Goal: Navigation & Orientation: Find specific page/section

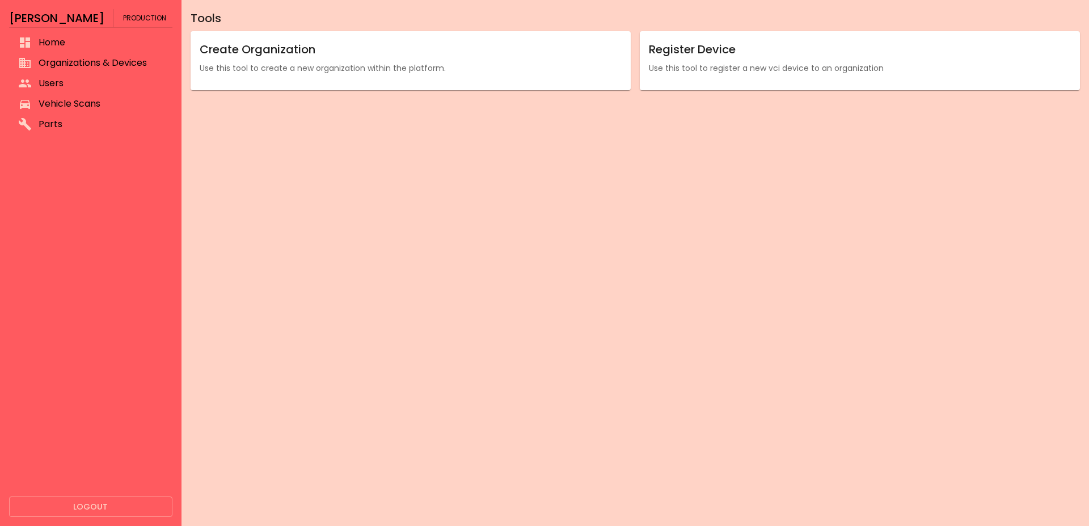
click at [104, 57] on span "Organizations & Devices" at bounding box center [101, 63] width 125 height 14
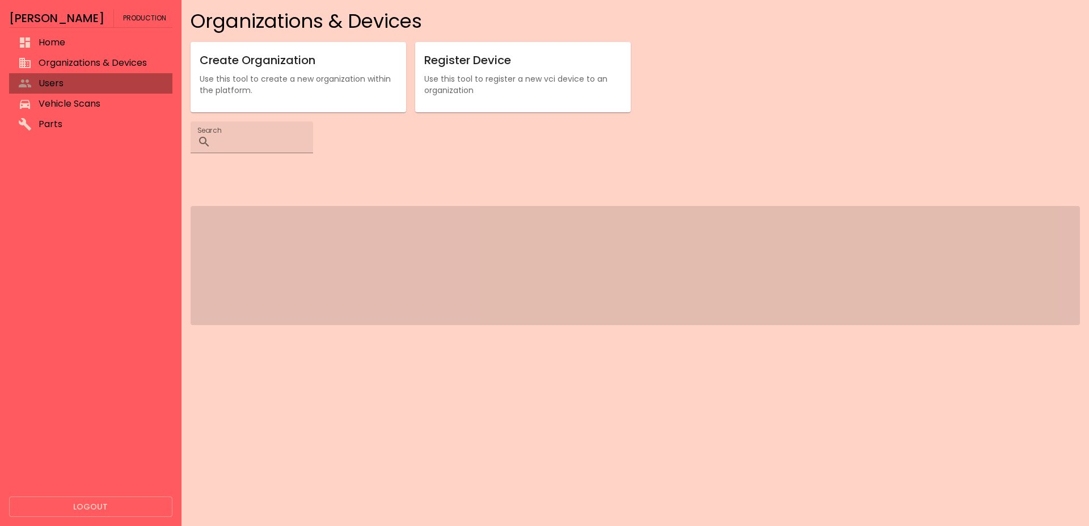
click at [81, 85] on span "Users" at bounding box center [101, 84] width 125 height 14
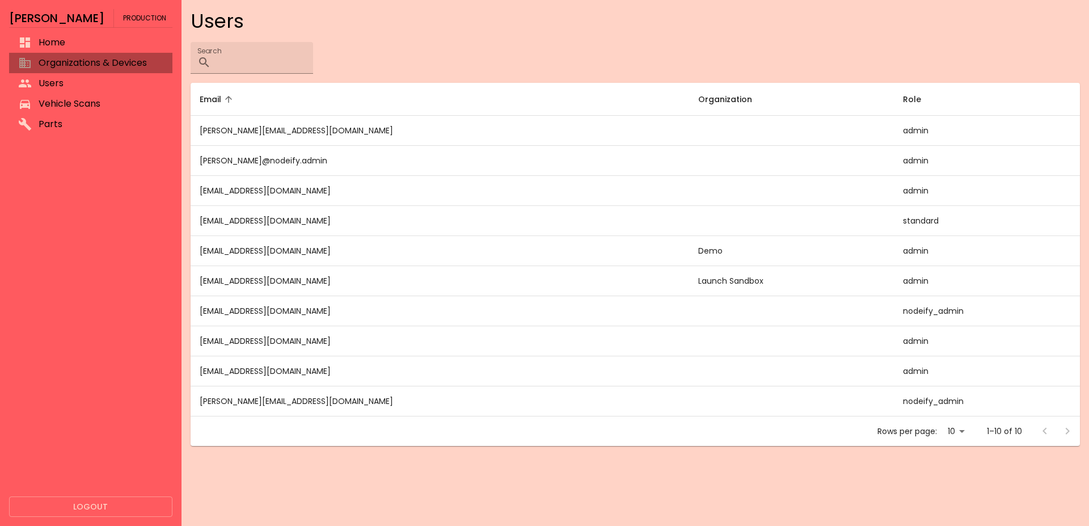
click at [91, 60] on span "Organizations & Devices" at bounding box center [101, 63] width 125 height 14
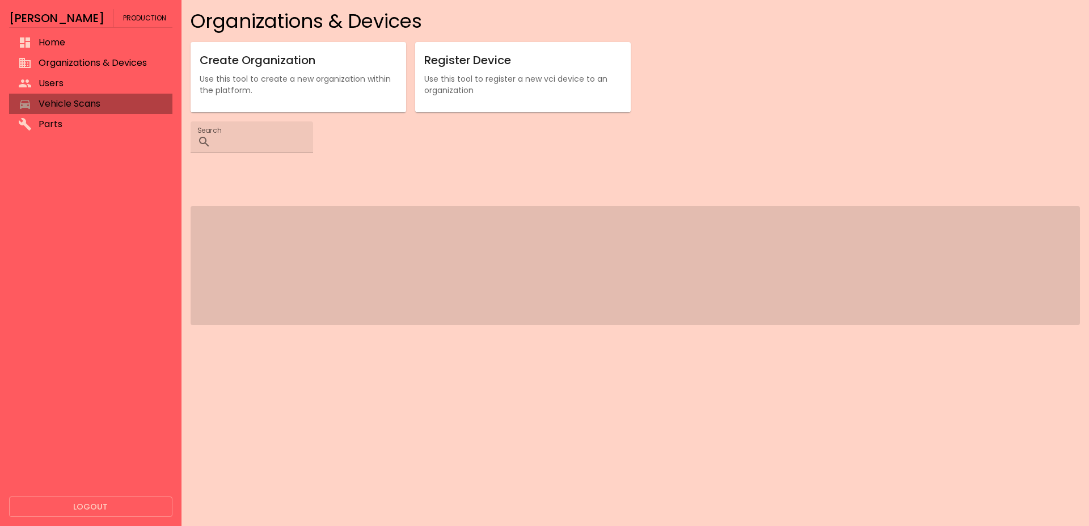
click at [77, 94] on li "Vehicle Scans" at bounding box center [90, 104] width 163 height 20
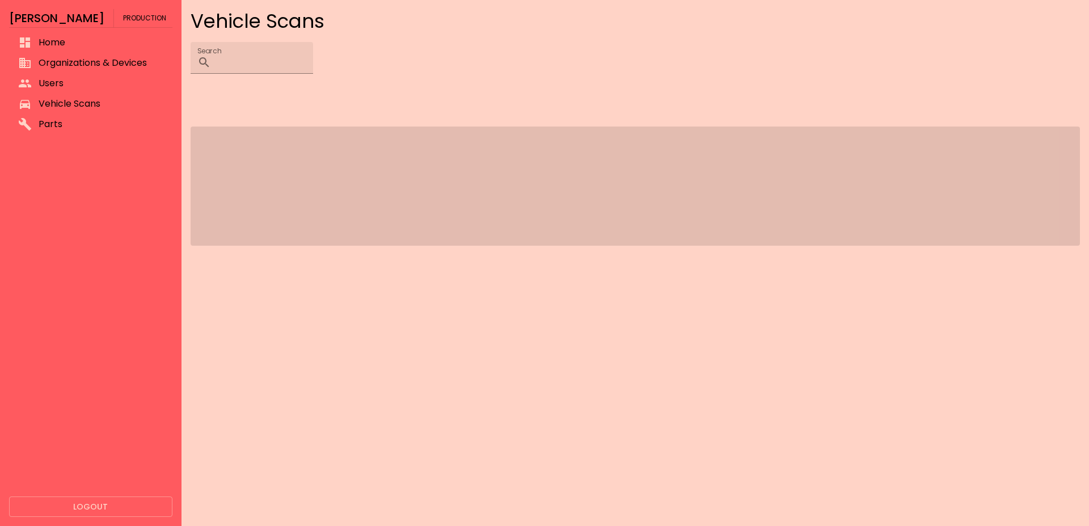
click at [88, 59] on span "Organizations & Devices" at bounding box center [101, 63] width 125 height 14
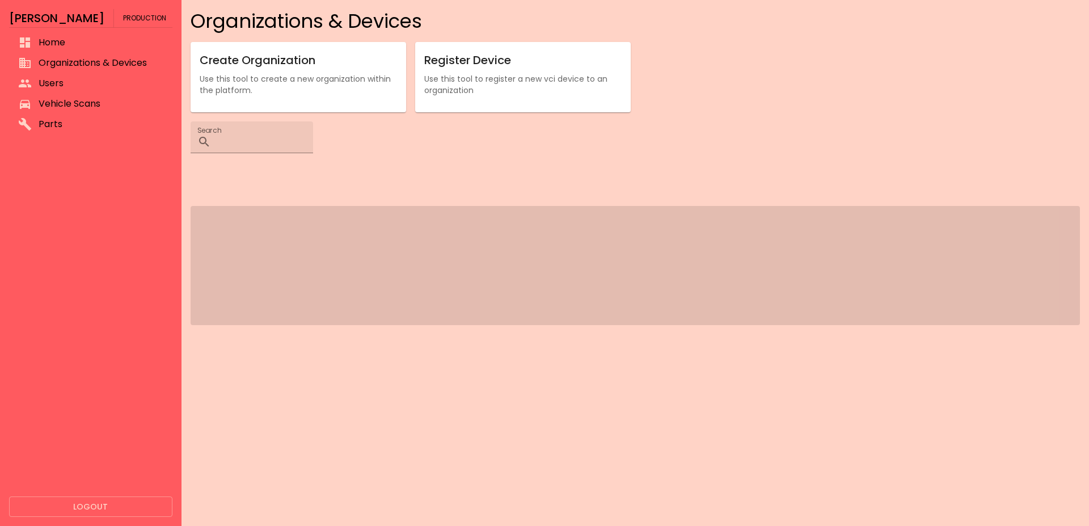
click at [101, 41] on span "Home" at bounding box center [101, 43] width 125 height 14
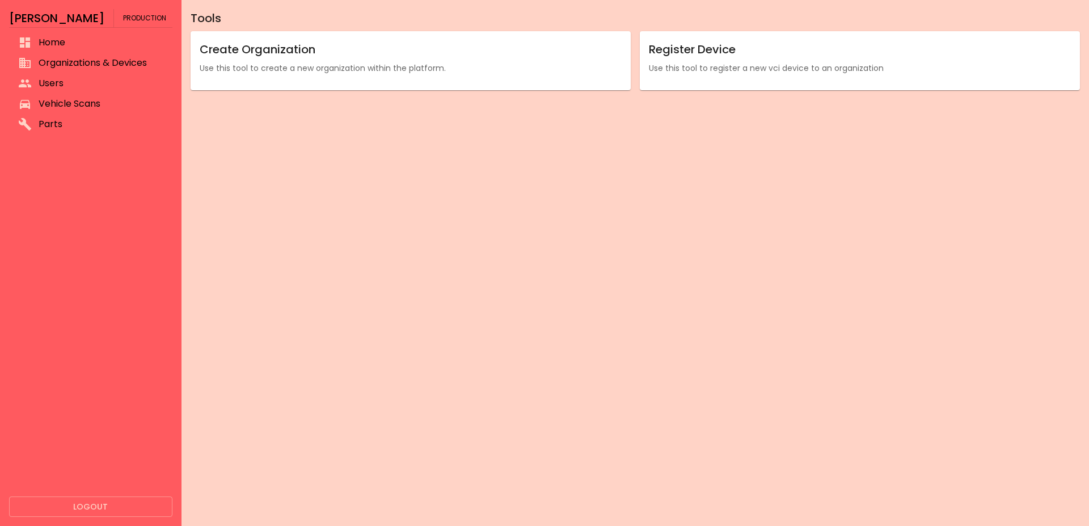
click at [69, 59] on span "Organizations & Devices" at bounding box center [101, 63] width 125 height 14
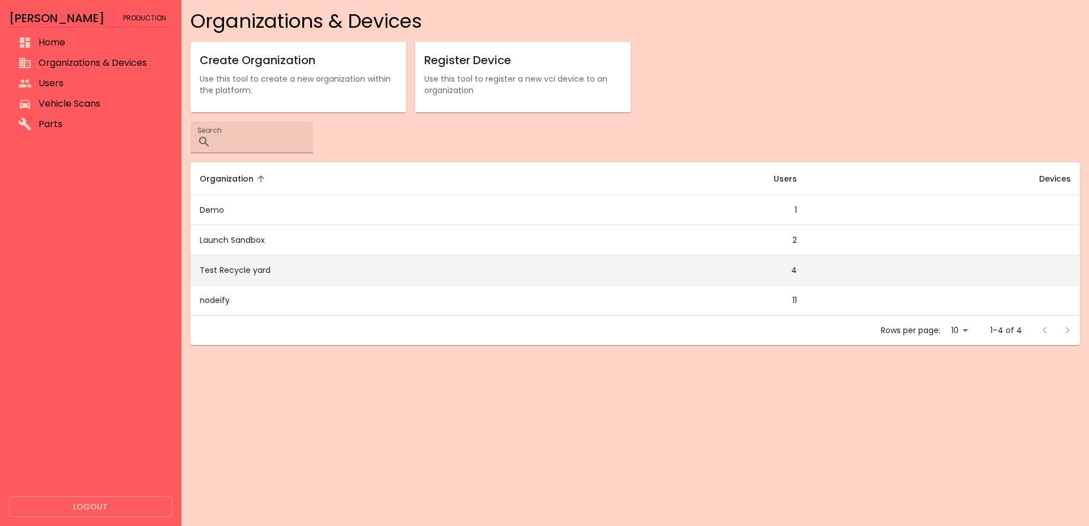
click at [336, 261] on td "Test Recycle yard" at bounding box center [379, 270] width 377 height 30
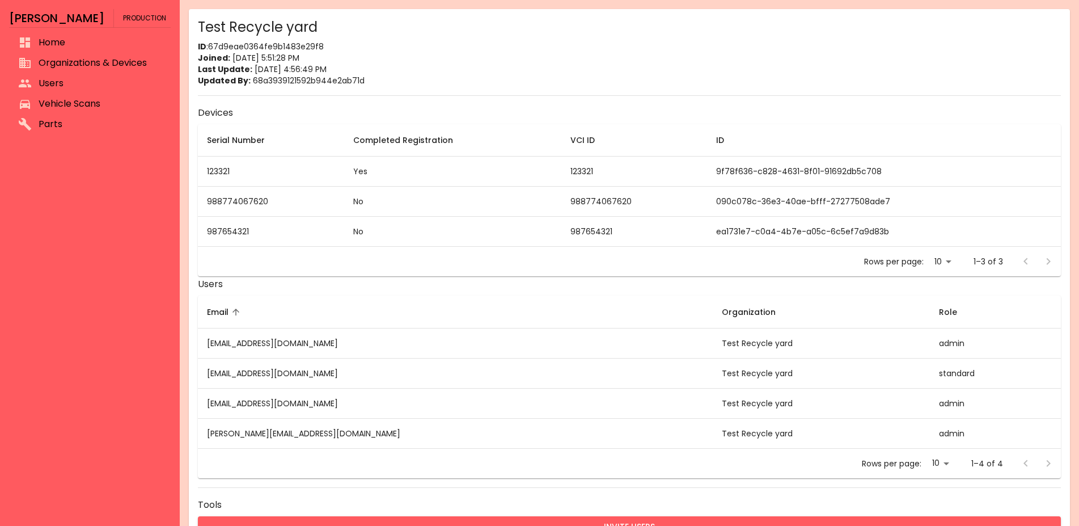
drag, startPoint x: 652, startPoint y: 288, endPoint x: 751, endPoint y: 288, distance: 99.2
click at [651, 289] on h6 "Users" at bounding box center [629, 284] width 863 height 16
click at [227, 200] on td "988774067620" at bounding box center [271, 202] width 146 height 30
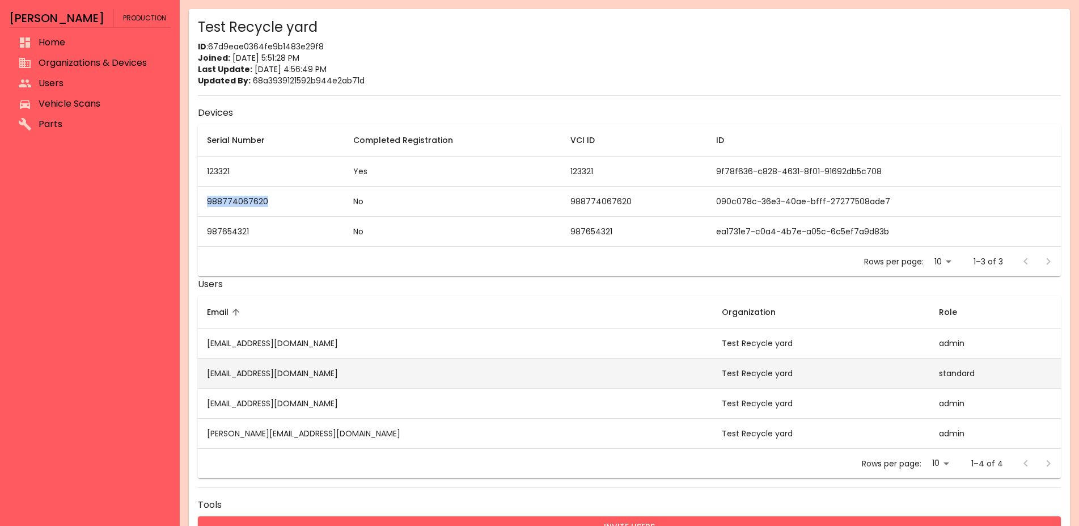
copy td "988774067620"
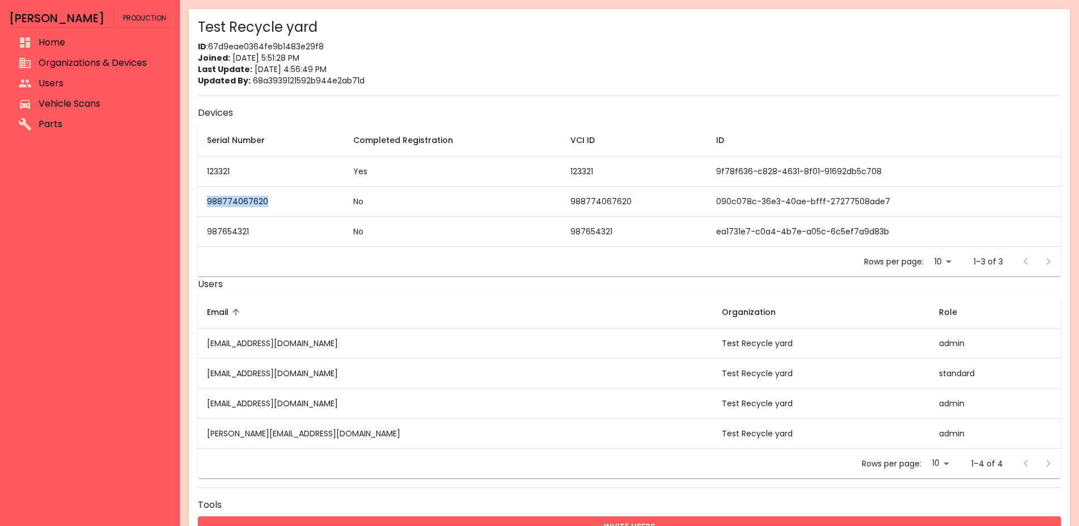
click at [247, 205] on td "988774067620" at bounding box center [271, 202] width 146 height 30
drag, startPoint x: 255, startPoint y: 202, endPoint x: 264, endPoint y: 201, distance: 9.1
click at [264, 201] on td "988774067620" at bounding box center [271, 202] width 146 height 30
click at [92, 74] on li "Users" at bounding box center [90, 83] width 162 height 20
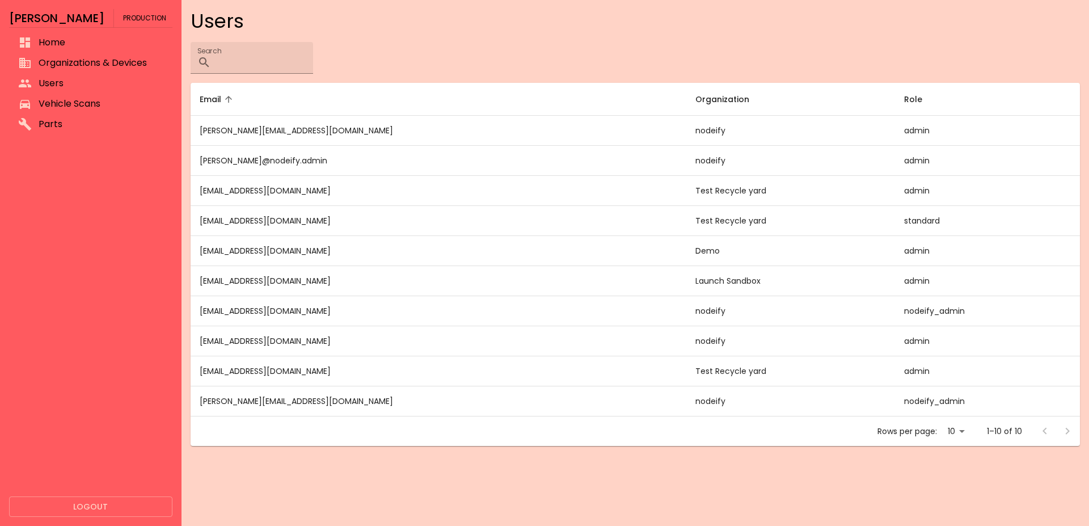
click at [95, 66] on span "Organizations & Devices" at bounding box center [101, 63] width 125 height 14
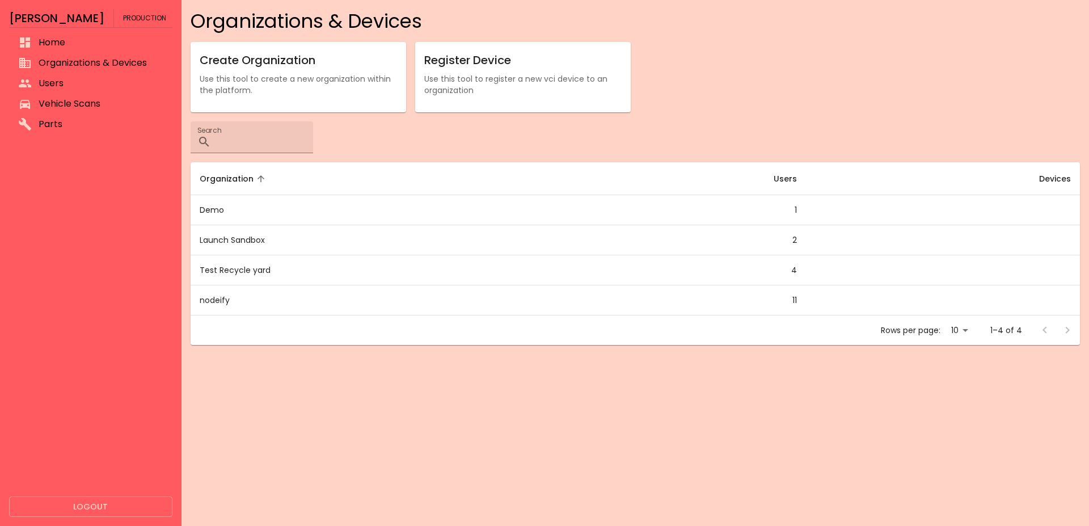
click at [86, 87] on span "Users" at bounding box center [101, 84] width 125 height 14
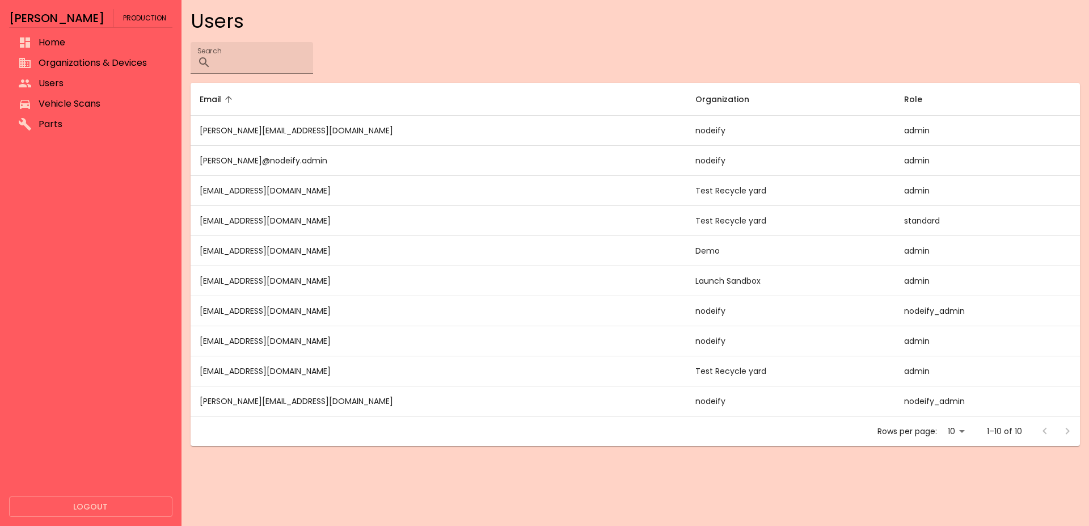
click at [81, 111] on li "Vehicle Scans" at bounding box center [90, 104] width 163 height 20
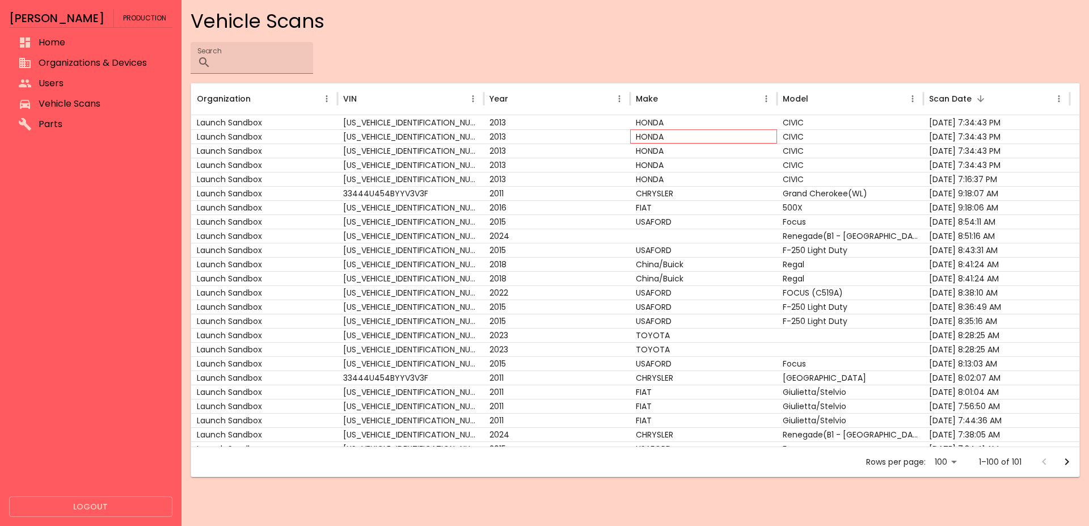
click at [666, 130] on div "HONDA" at bounding box center [703, 136] width 146 height 14
click at [653, 188] on div "CHRYSLER" at bounding box center [703, 193] width 146 height 14
click at [648, 175] on div "HONDA" at bounding box center [703, 179] width 146 height 14
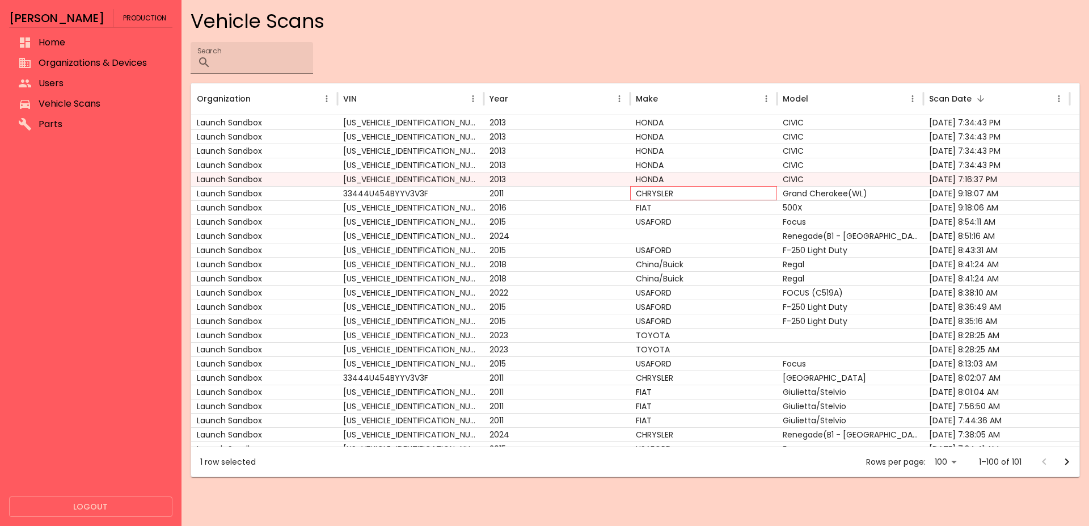
click at [648, 187] on div "CHRYSLER" at bounding box center [703, 193] width 146 height 14
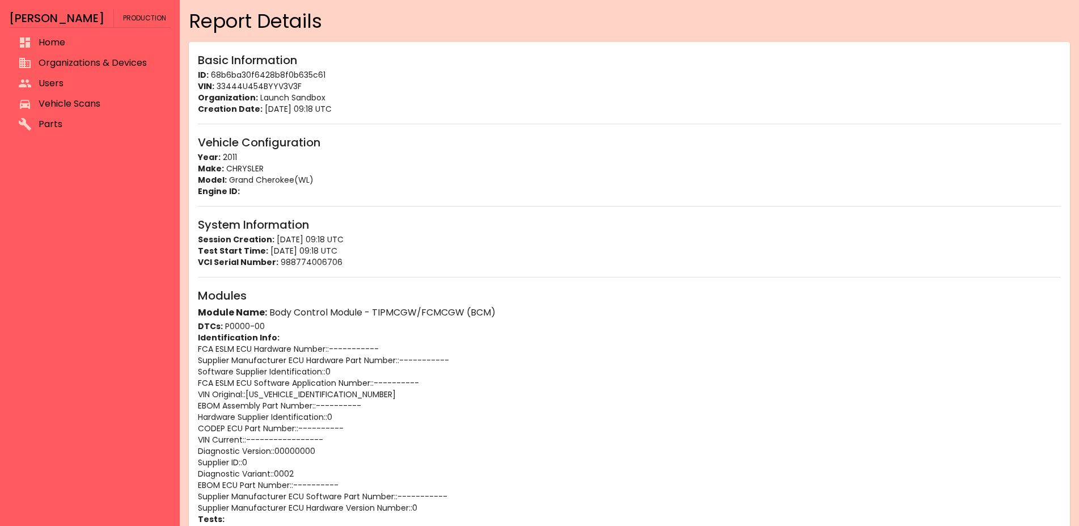
scroll to position [116, 0]
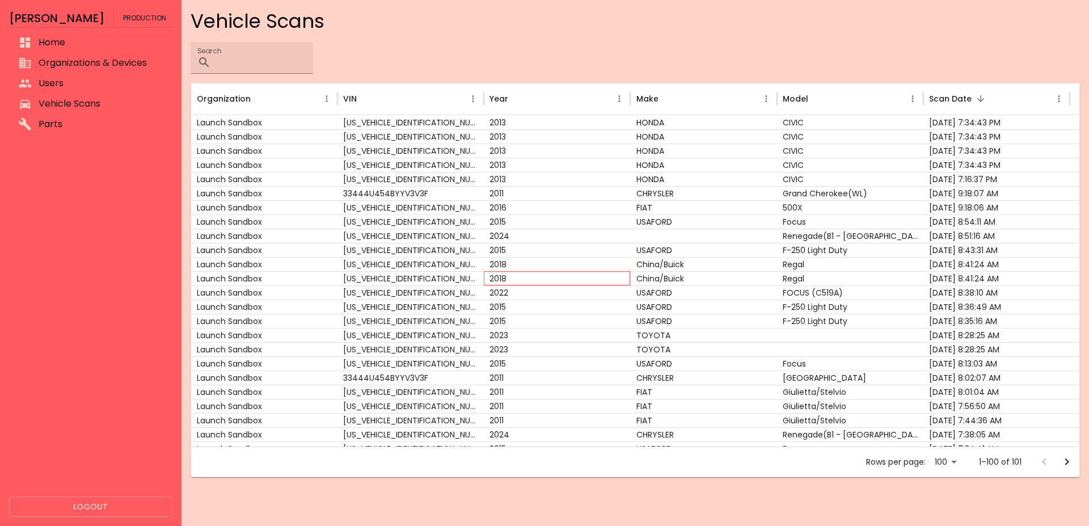
click at [522, 285] on div "2018" at bounding box center [557, 278] width 146 height 14
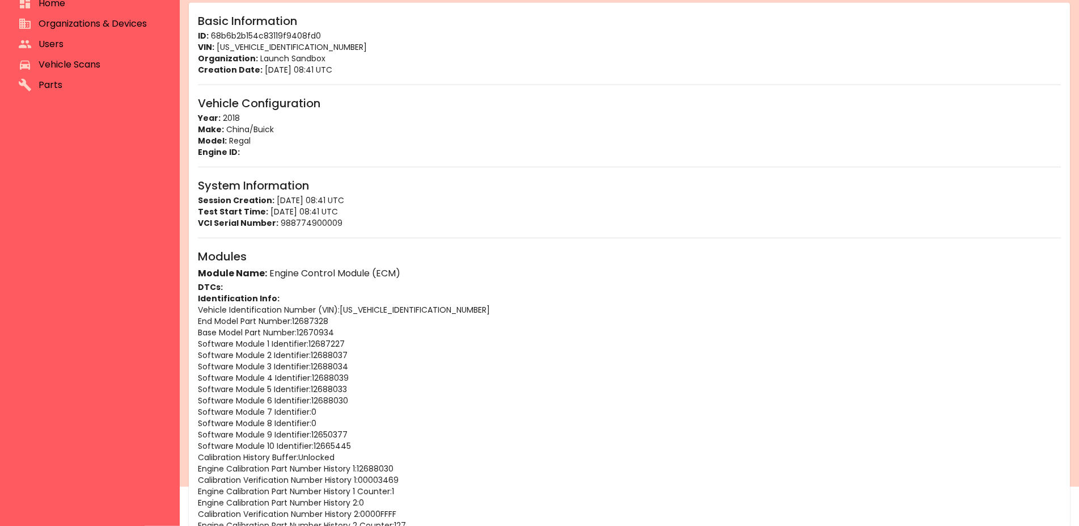
scroll to position [116, 0]
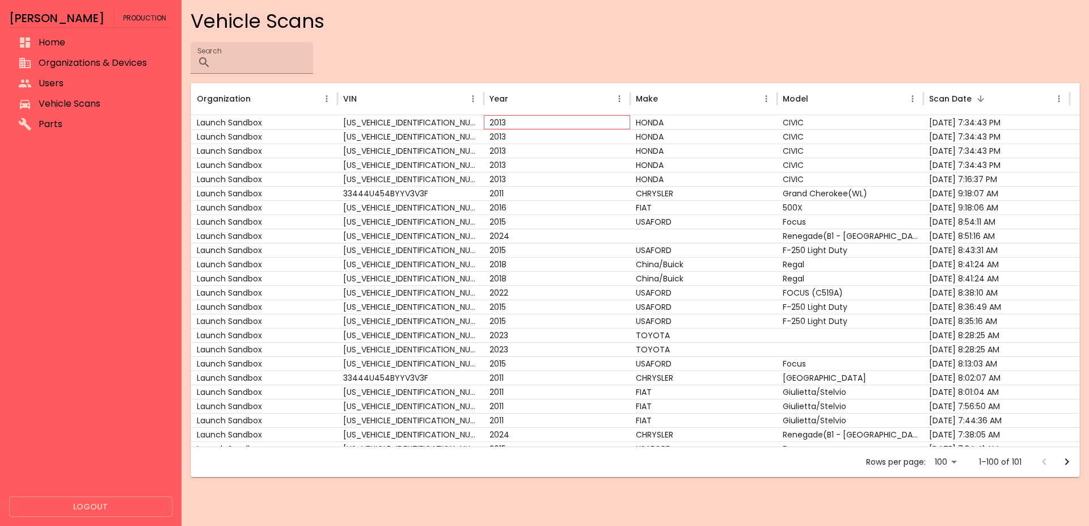
click at [511, 117] on div "2013" at bounding box center [557, 122] width 146 height 14
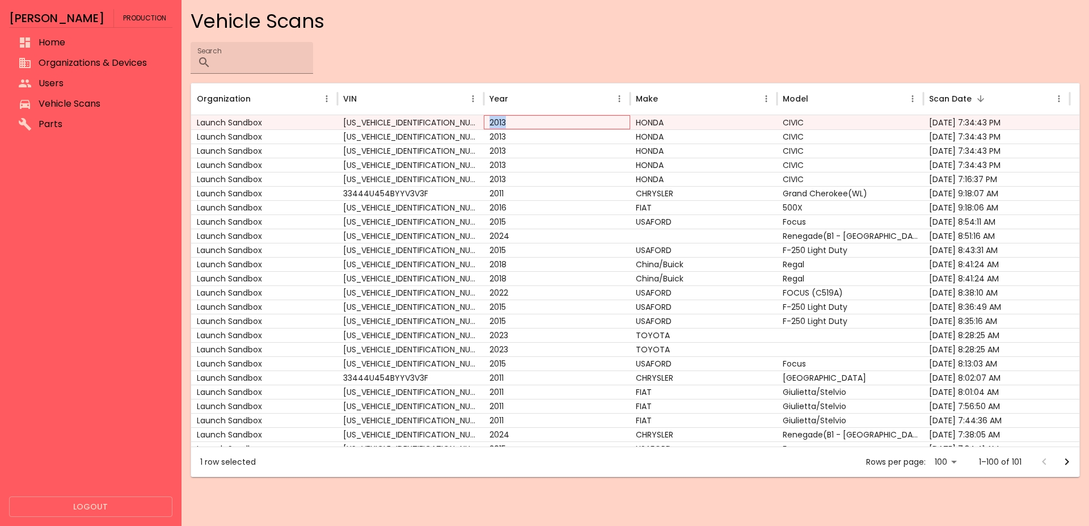
click at [511, 117] on div "2013" at bounding box center [557, 122] width 146 height 14
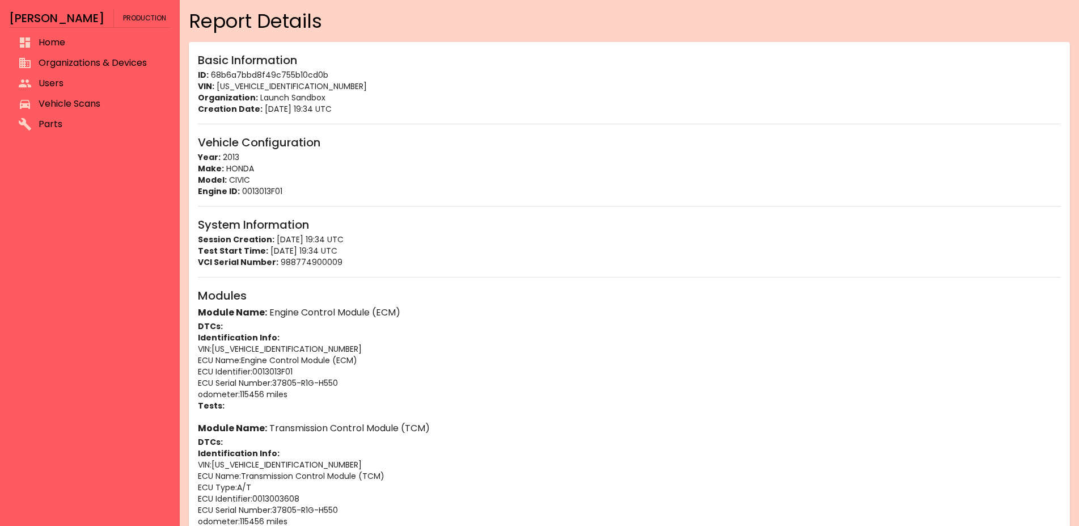
scroll to position [116, 0]
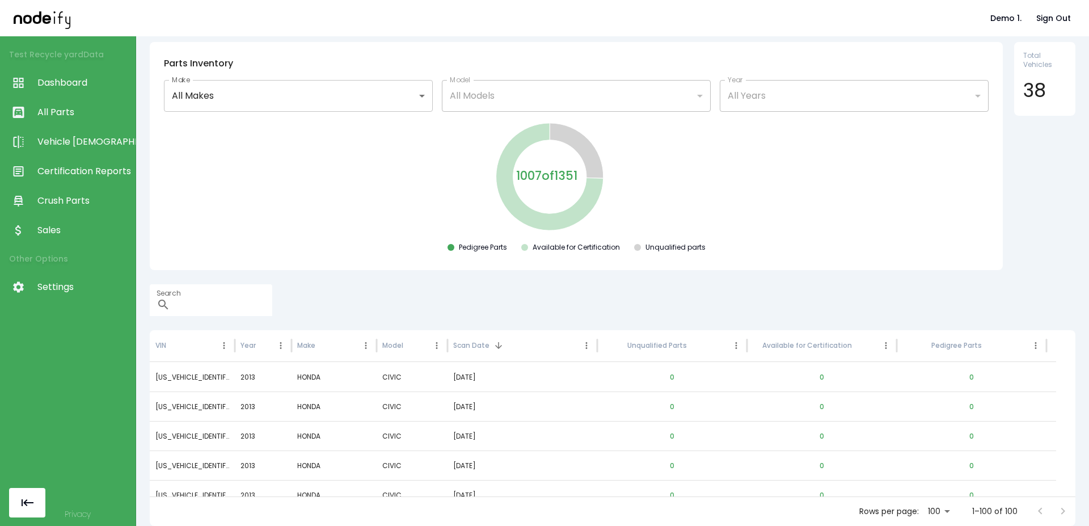
scroll to position [271, 0]
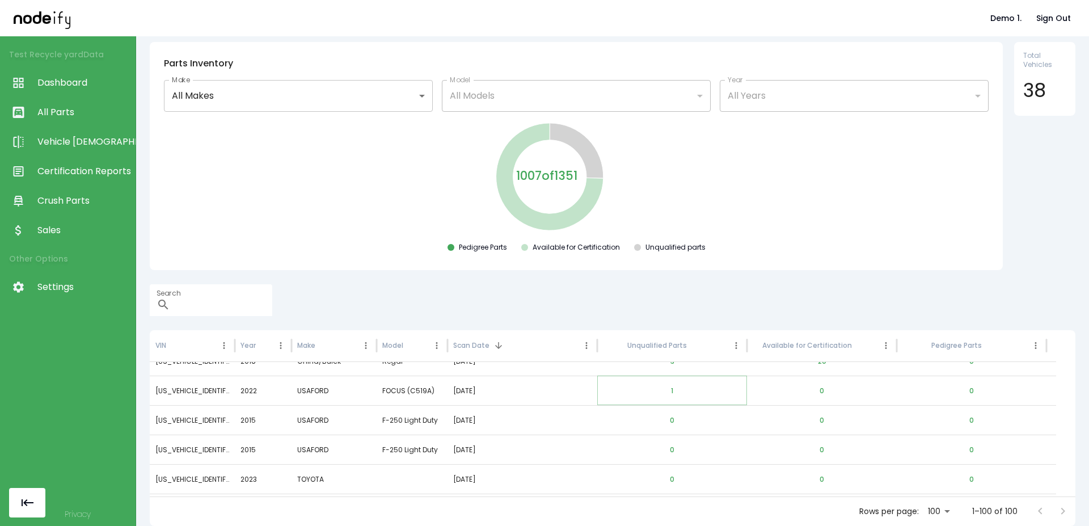
click at [666, 390] on button "1" at bounding box center [672, 390] width 20 height 27
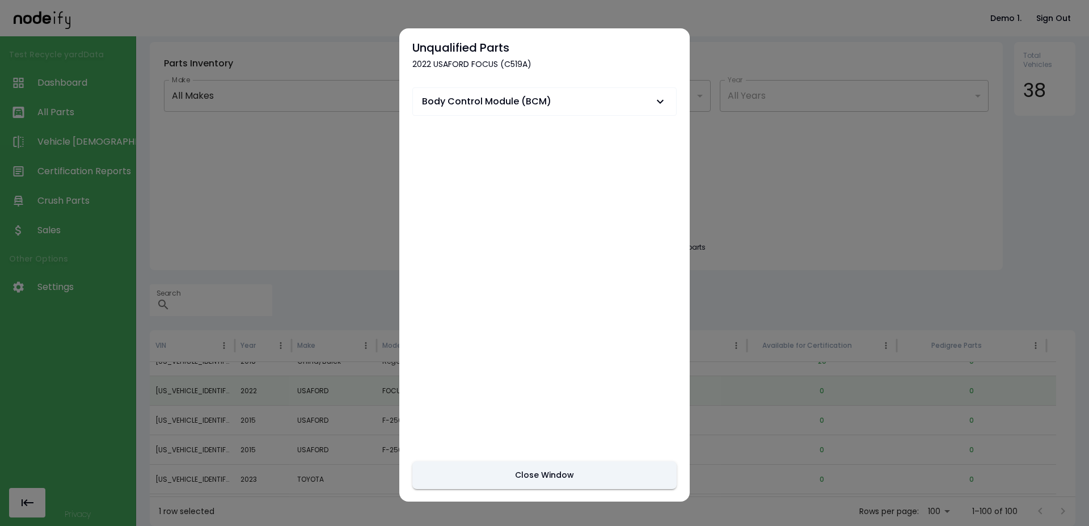
click at [585, 96] on span "Body Control Module (BCM)" at bounding box center [537, 102] width 231 height 14
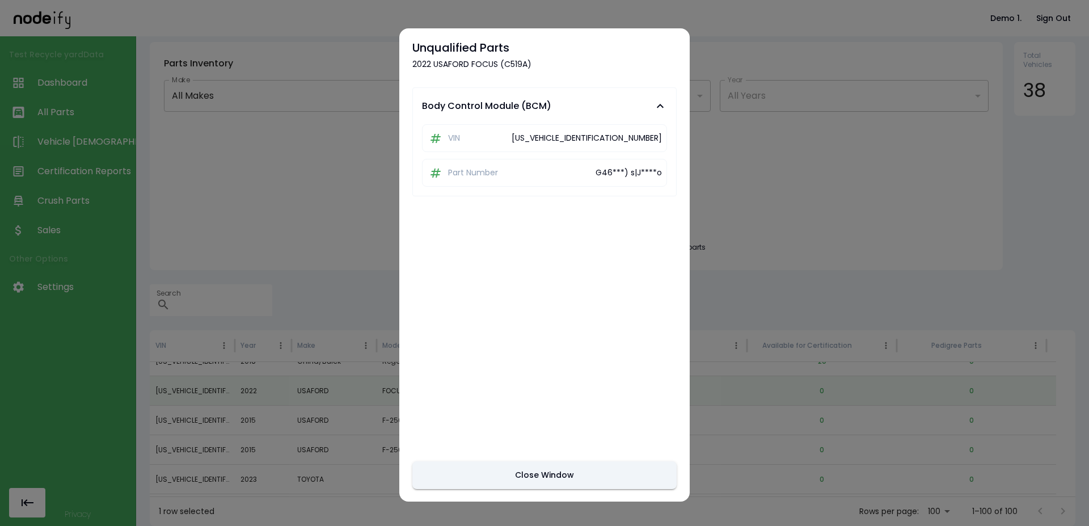
click at [792, 236] on div at bounding box center [544, 263] width 1089 height 526
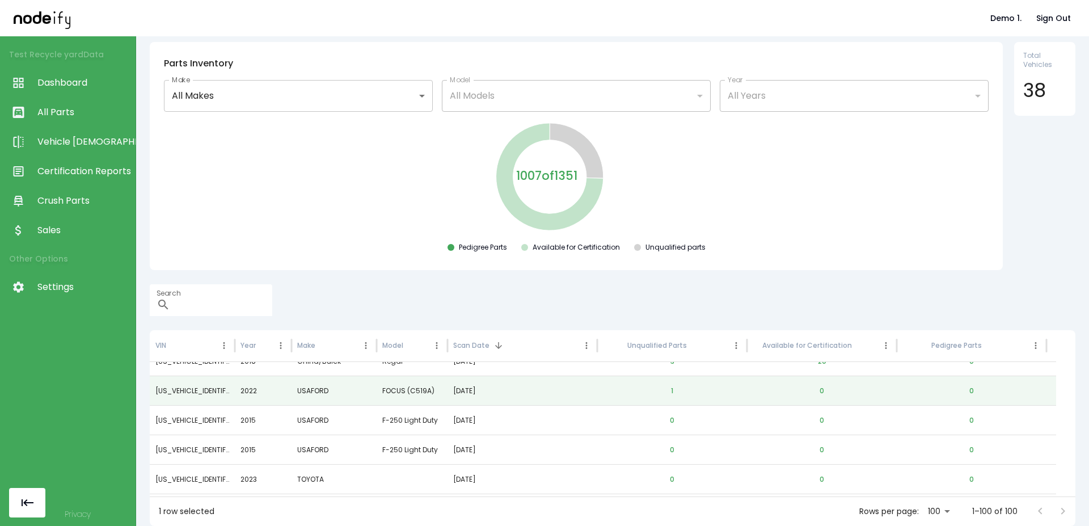
click at [62, 131] on link "Vehicle [DEMOGRAPHIC_DATA]" at bounding box center [68, 141] width 136 height 29
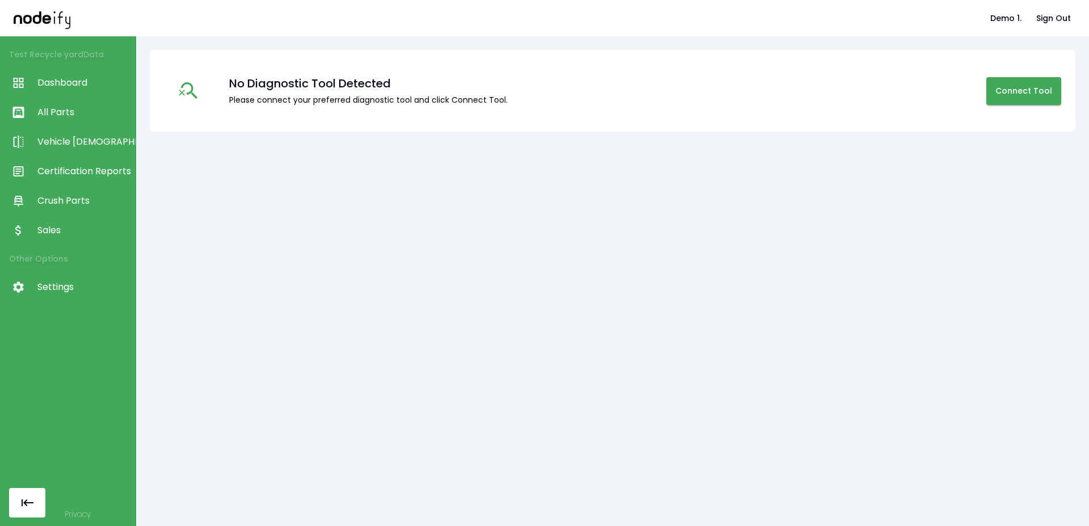
click at [78, 182] on link "Certification Reports" at bounding box center [68, 171] width 136 height 29
click at [77, 217] on link "Sales" at bounding box center [68, 229] width 136 height 29
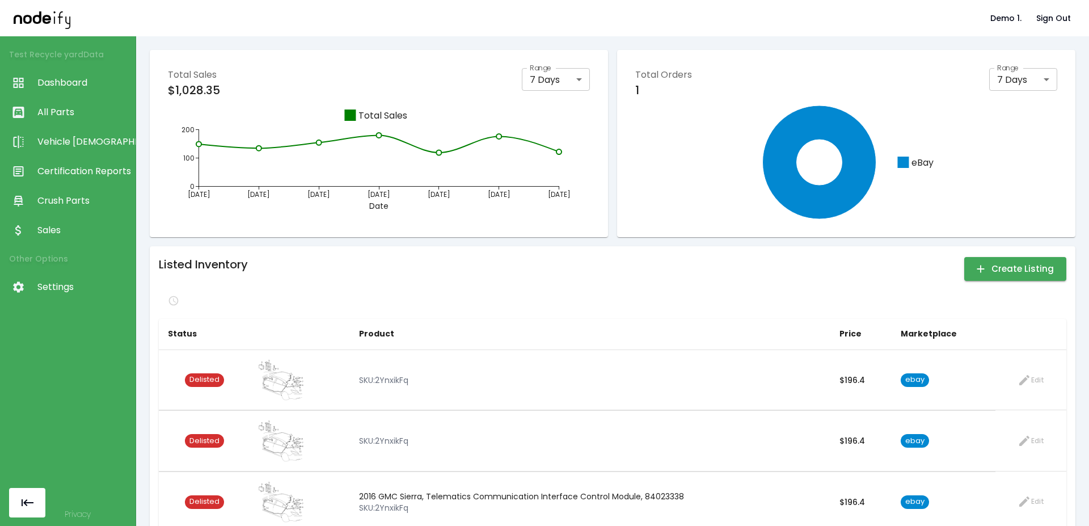
scroll to position [29, 0]
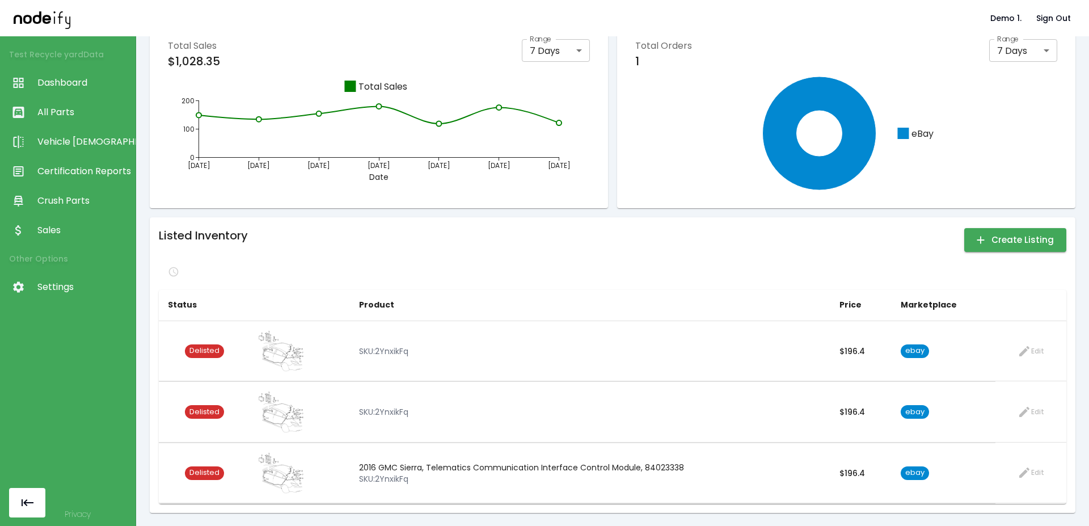
click at [94, 133] on link "Vehicle [DEMOGRAPHIC_DATA]" at bounding box center [68, 141] width 136 height 29
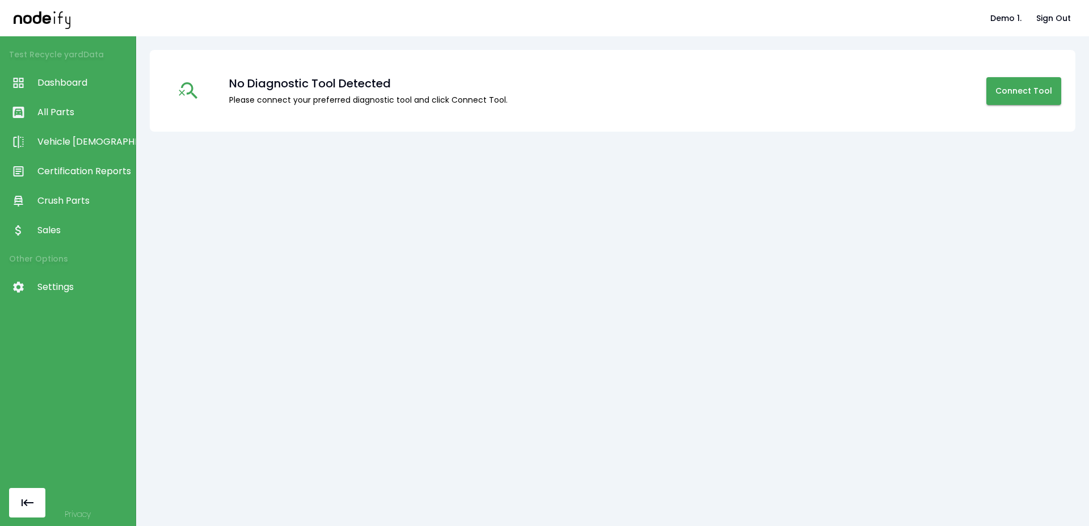
click at [82, 171] on span "Certification Reports" at bounding box center [83, 171] width 92 height 14
click at [83, 109] on span "All Parts" at bounding box center [83, 112] width 92 height 14
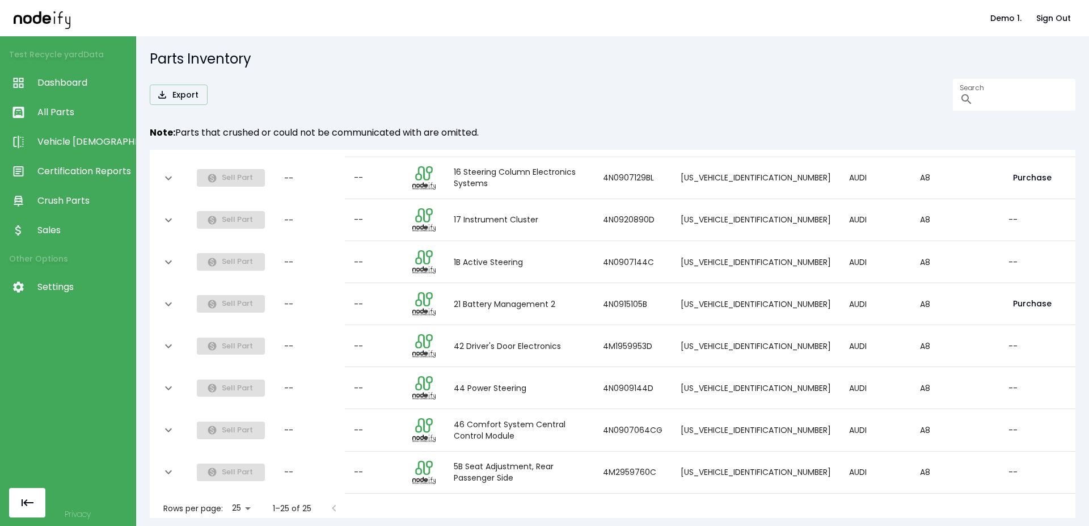
scroll to position [768, 0]
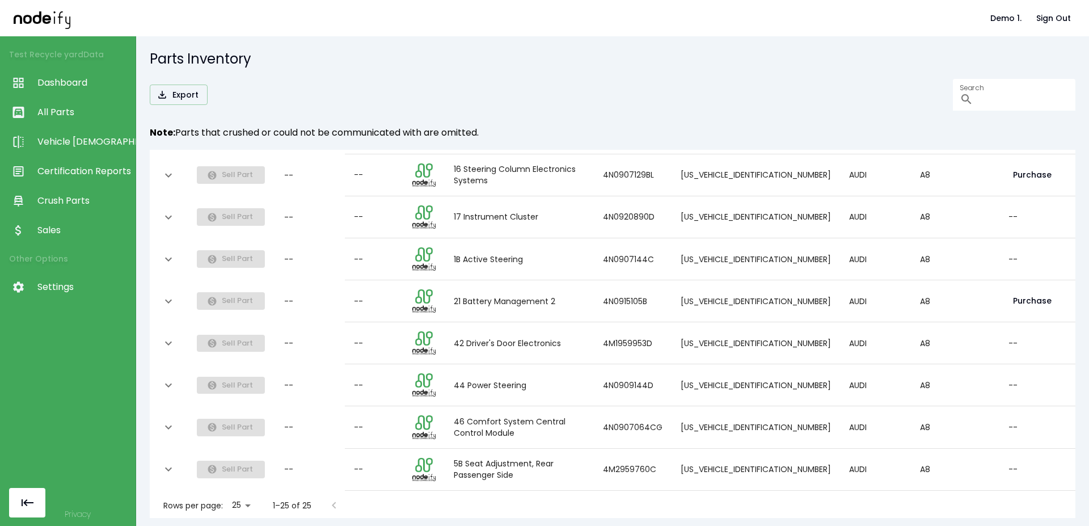
click at [263, 492] on div "Rows per page: 25 ** 1–25 of 25" at bounding box center [247, 505] width 195 height 29
click at [246, 492] on body "Demo 1. Sign Out Test Recycle yard Data Dashboard All Parts Vehicle Scan Certif…" at bounding box center [544, 263] width 1089 height 526
click at [243, 466] on li "25" at bounding box center [242, 461] width 32 height 20
click at [87, 87] on span "Dashboard" at bounding box center [83, 83] width 92 height 14
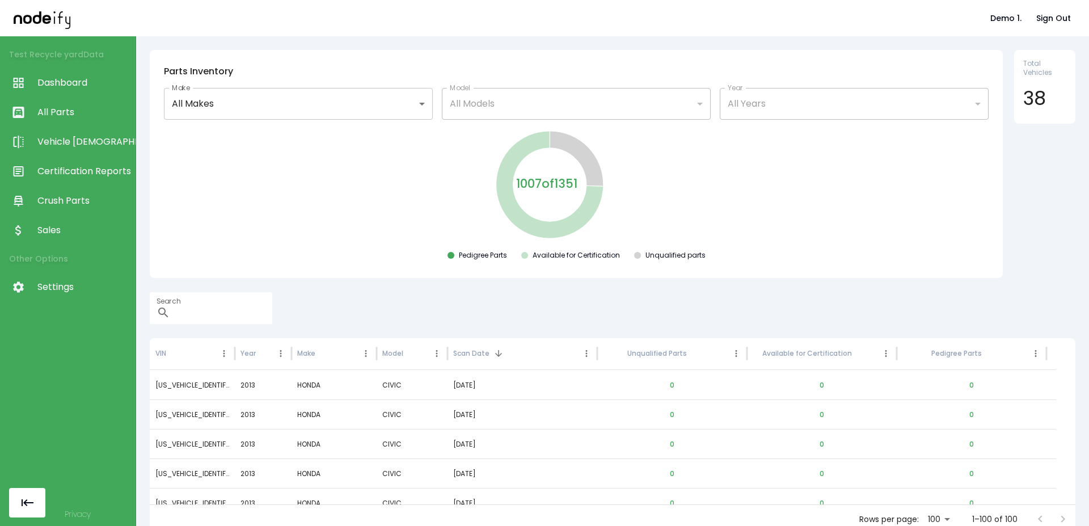
scroll to position [37, 0]
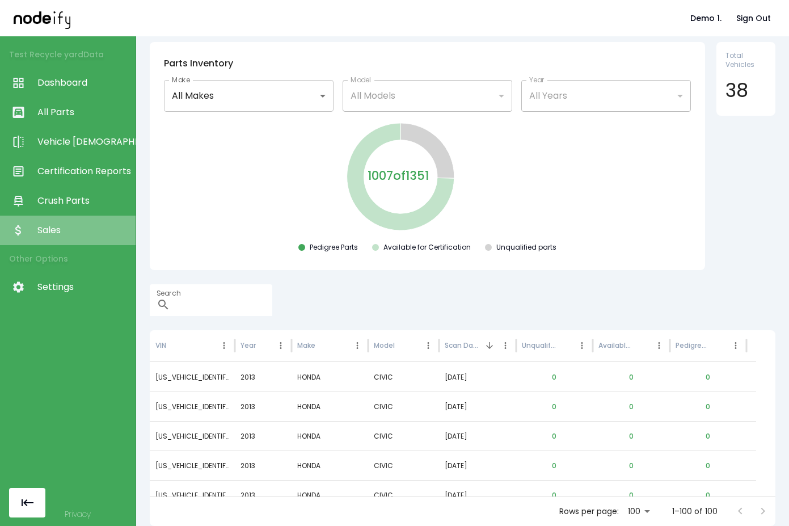
click at [73, 218] on link "Sales" at bounding box center [68, 229] width 136 height 29
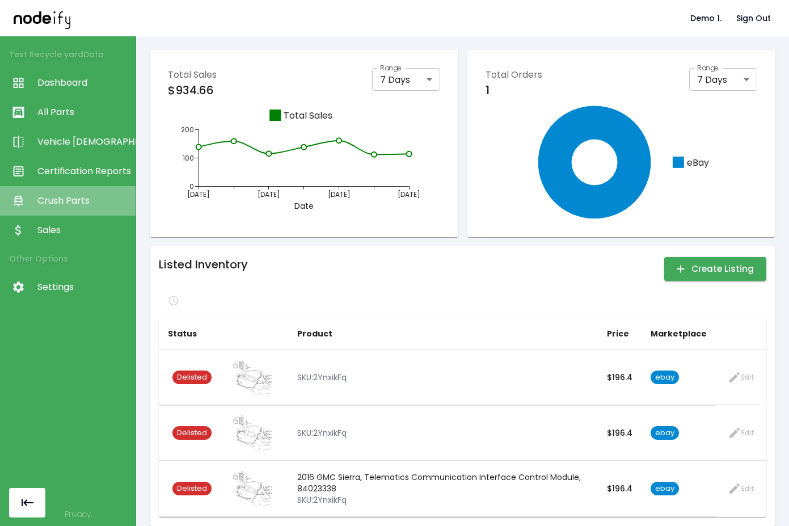
click at [76, 196] on span "Crush Parts" at bounding box center [83, 201] width 92 height 14
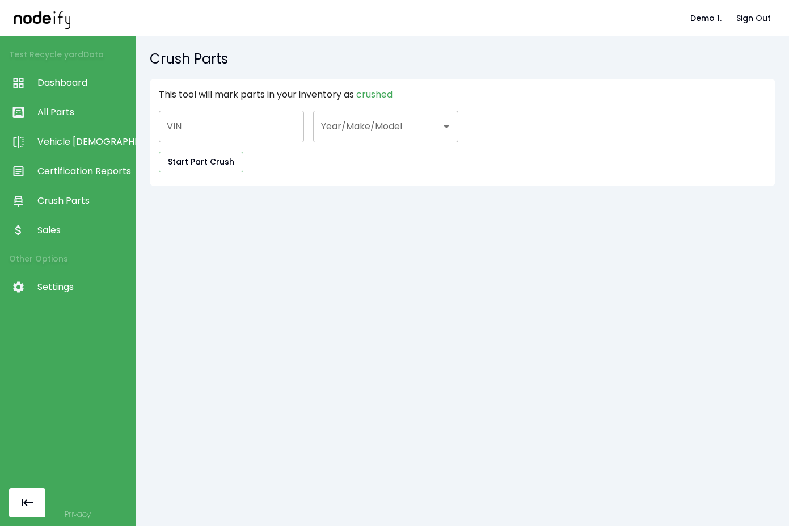
click at [77, 170] on span "Certification Reports" at bounding box center [83, 171] width 92 height 14
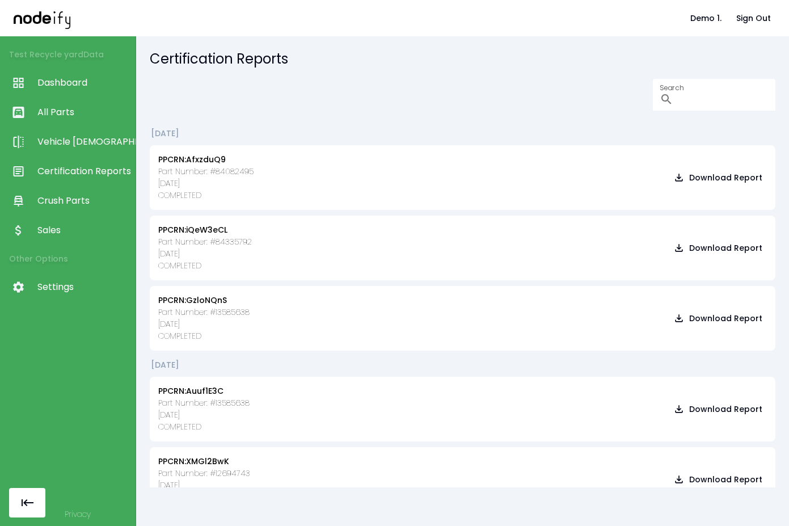
click at [77, 141] on span "Vehicle [DEMOGRAPHIC_DATA]" at bounding box center [83, 142] width 92 height 14
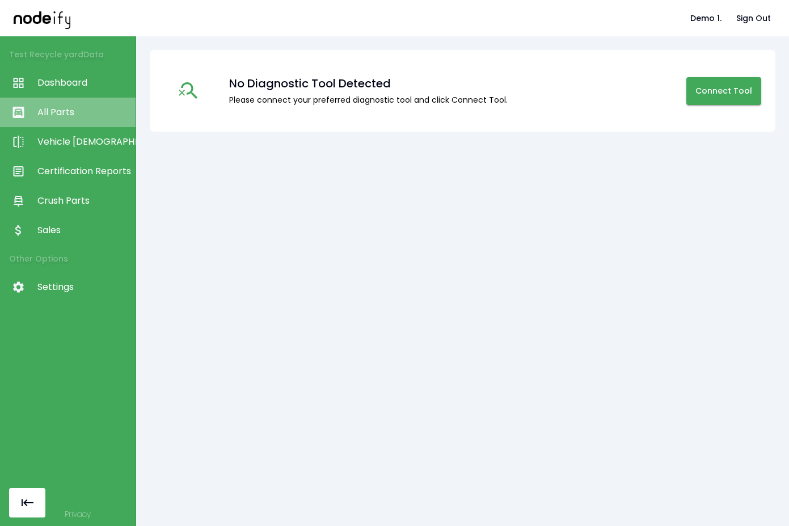
click at [77, 122] on link "All Parts" at bounding box center [68, 112] width 136 height 29
